Goal: Task Accomplishment & Management: Manage account settings

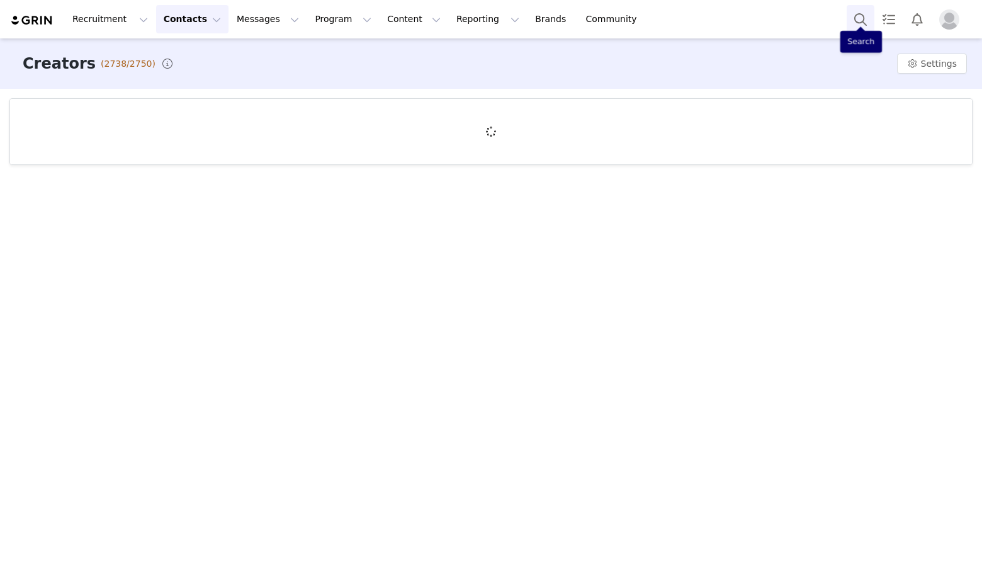
click at [859, 22] on button "Search" at bounding box center [861, 19] width 28 height 28
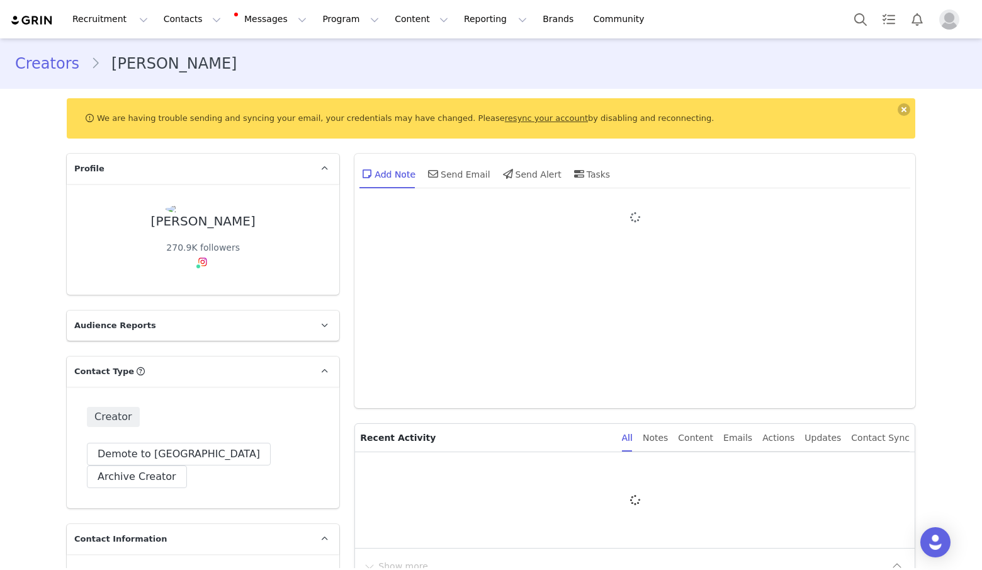
type input "+1 ([GEOGRAPHIC_DATA])"
click at [902, 103] on button at bounding box center [904, 109] width 13 height 13
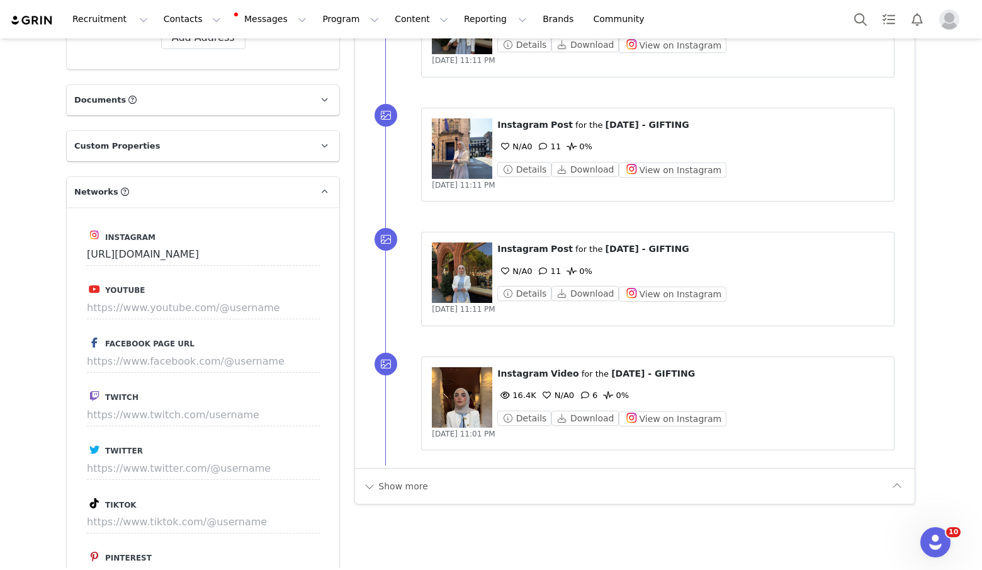
scroll to position [1335, 0]
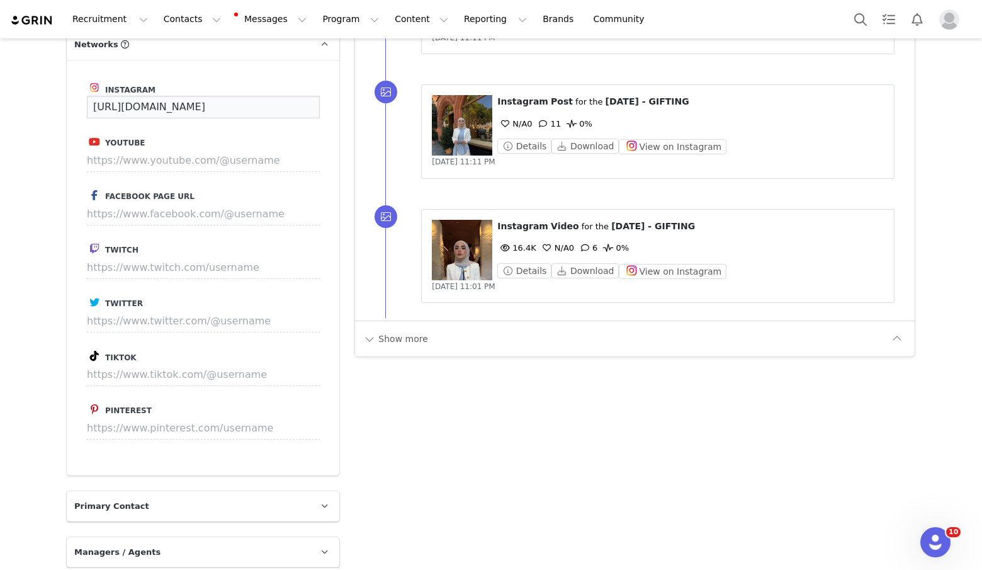
click at [227, 96] on input "[URL][DOMAIN_NAME]" at bounding box center [203, 107] width 233 height 23
